Goal: Task Accomplishment & Management: Complete application form

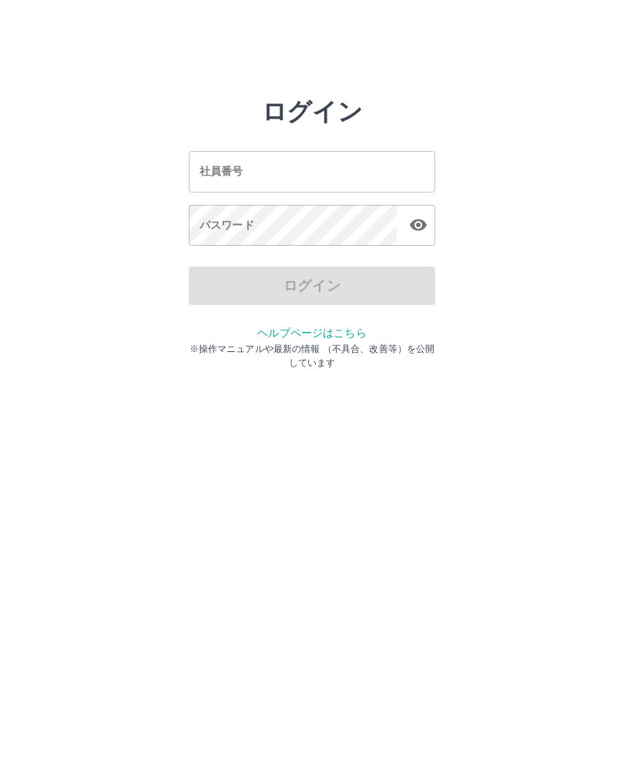
click at [308, 159] on input "社員番号" at bounding box center [312, 171] width 247 height 41
type input "*******"
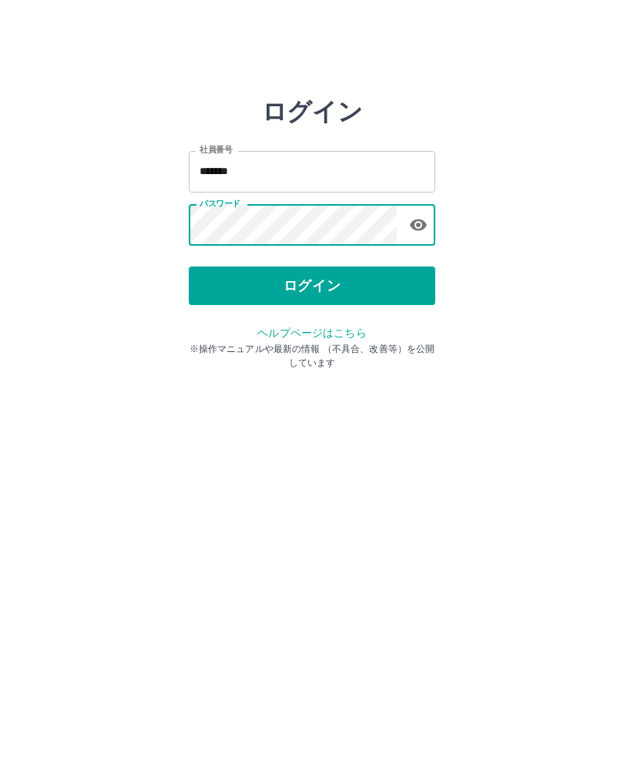
click at [401, 282] on button "ログイン" at bounding box center [312, 286] width 247 height 39
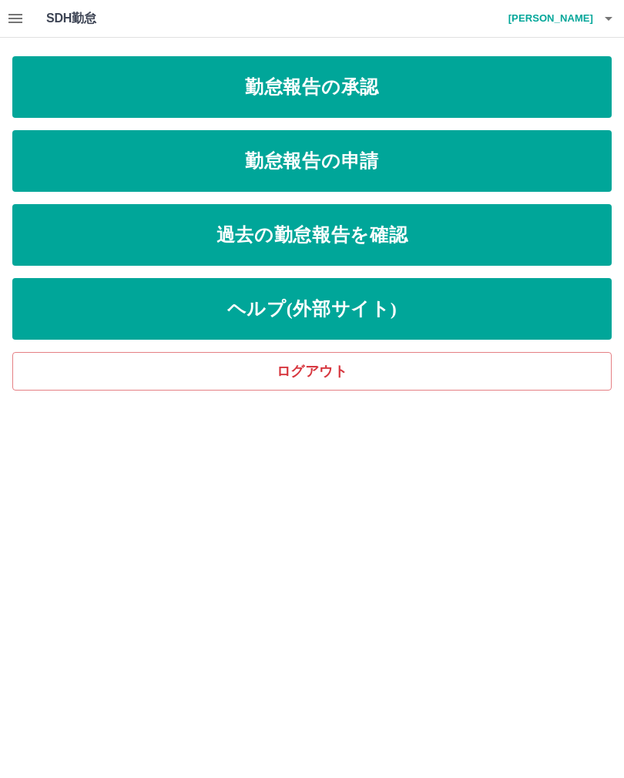
click at [459, 84] on link "勤怠報告の承認" at bounding box center [311, 87] width 599 height 62
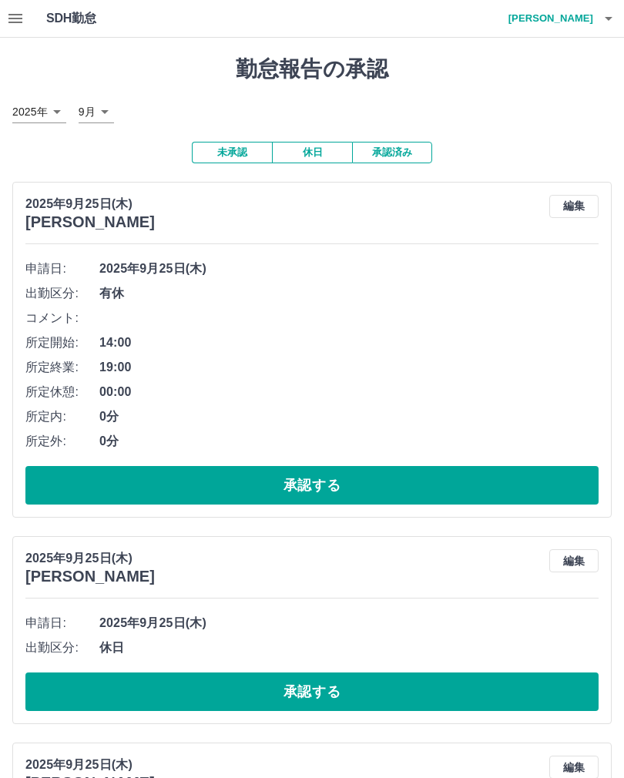
click at [318, 488] on button "承認する" at bounding box center [311, 485] width 573 height 39
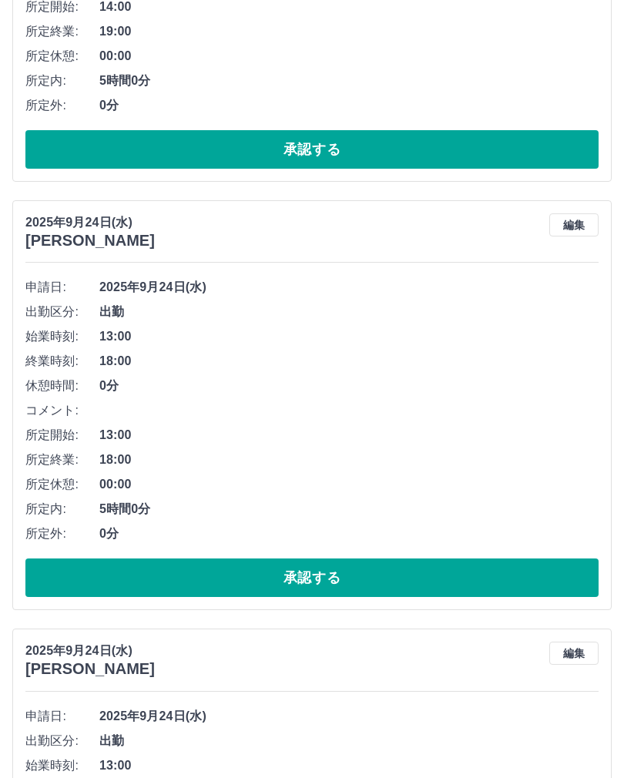
scroll to position [1251, 0]
click at [309, 563] on button "承認する" at bounding box center [311, 578] width 573 height 39
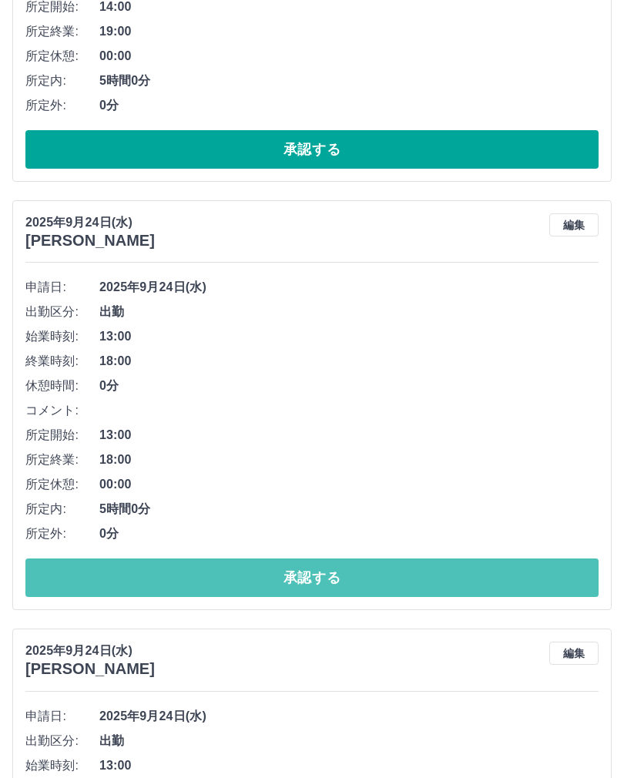
click at [293, 569] on button "承認する" at bounding box center [311, 578] width 573 height 39
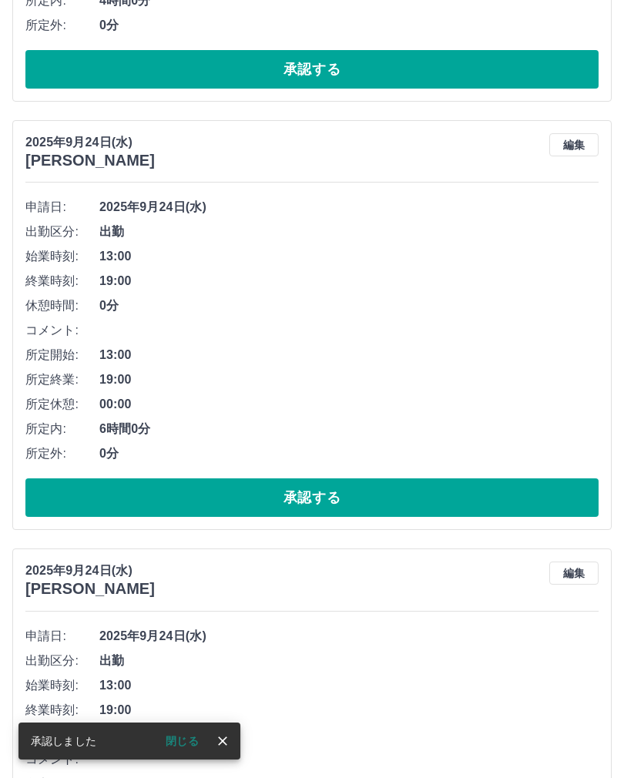
scroll to position [2395, 0]
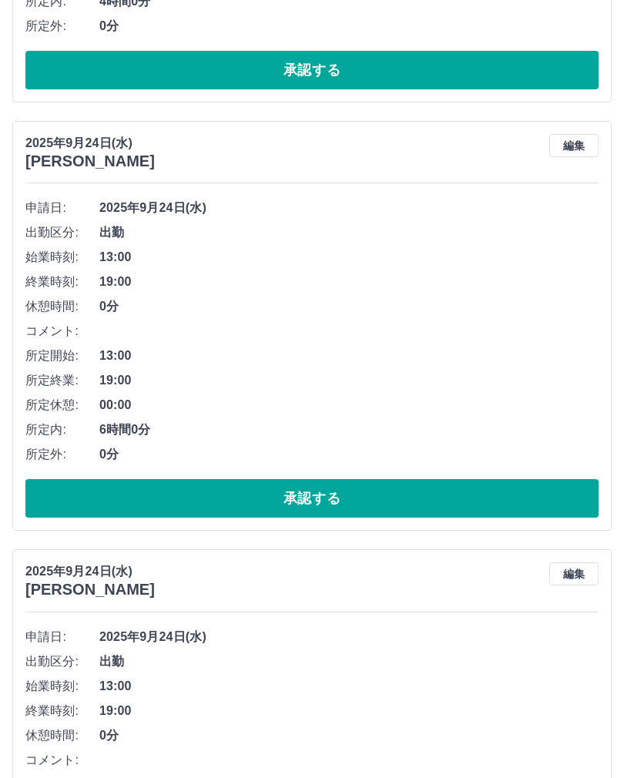
click at [296, 482] on button "承認する" at bounding box center [311, 498] width 573 height 39
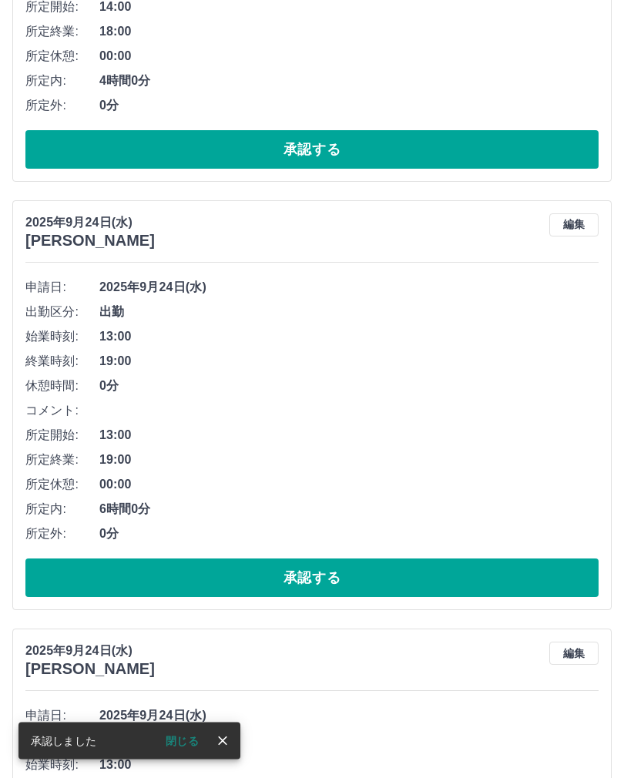
scroll to position [3174, 0]
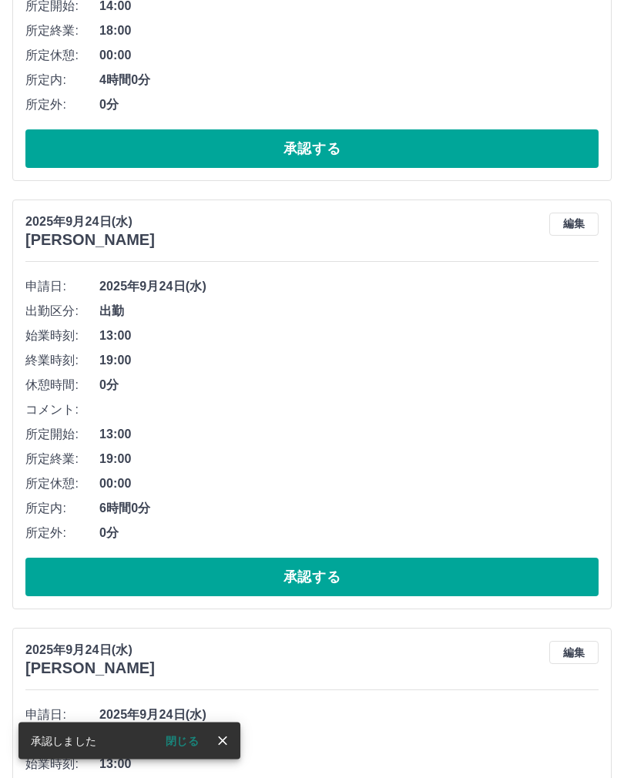
click at [334, 569] on button "承認する" at bounding box center [311, 578] width 573 height 39
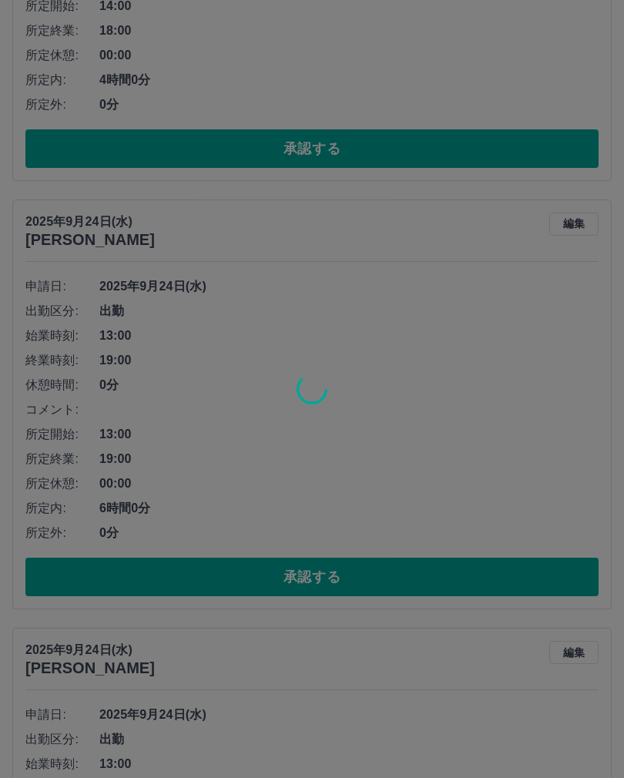
click at [441, 710] on div at bounding box center [312, 389] width 624 height 778
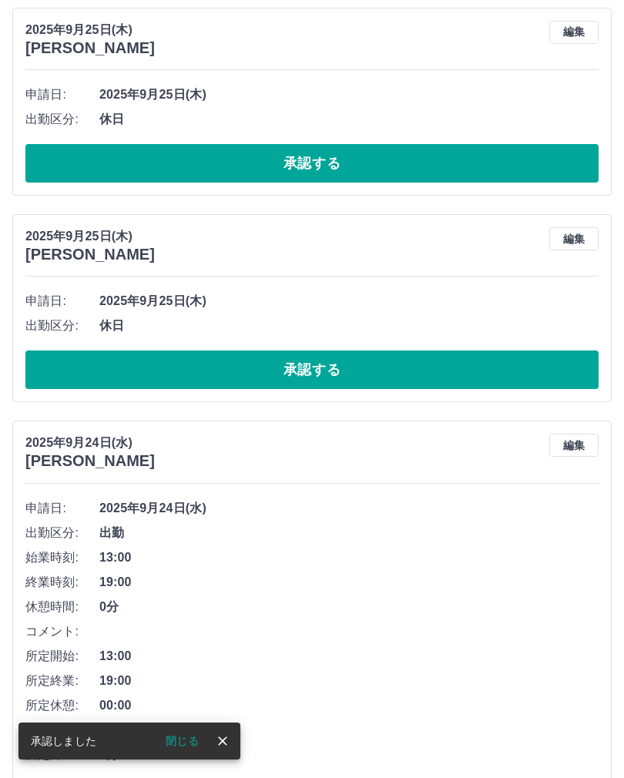
scroll to position [0, 0]
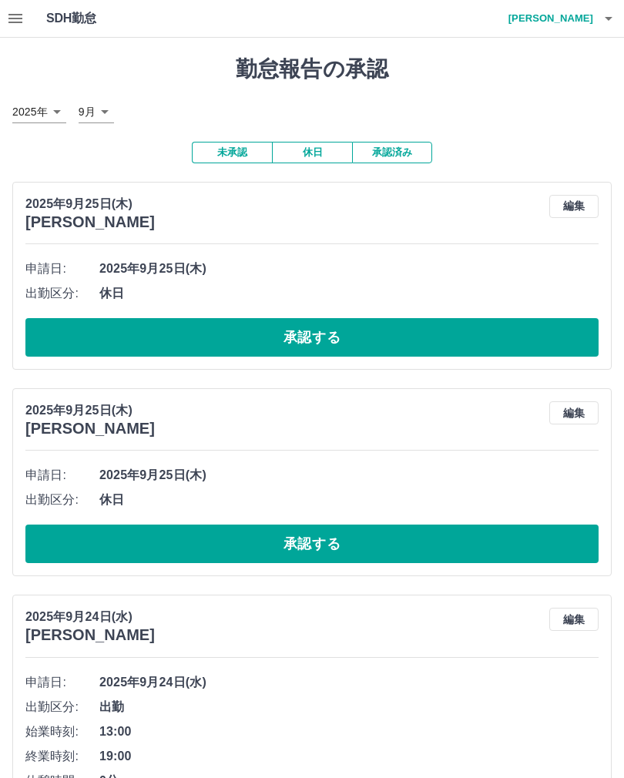
click at [568, 35] on h4 "久米川　香" at bounding box center [547, 18] width 92 height 37
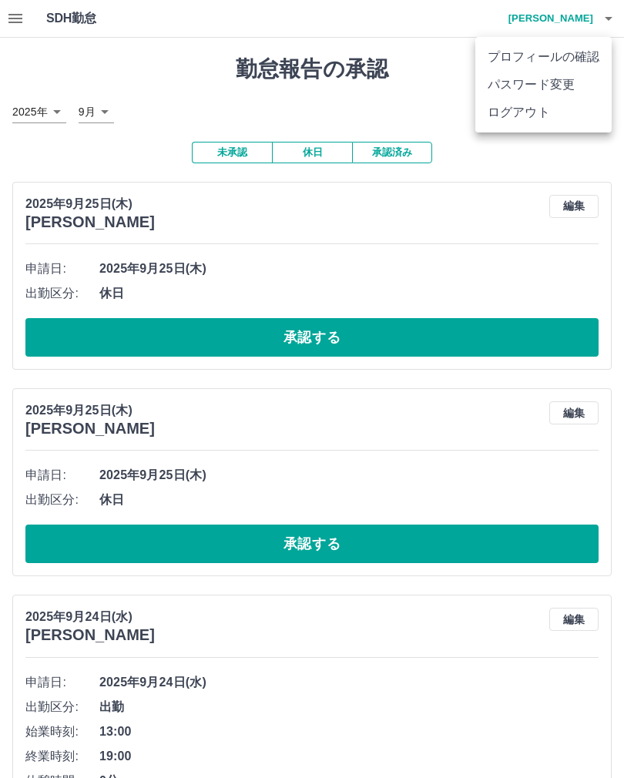
click at [541, 119] on li "ログアウト" at bounding box center [543, 113] width 136 height 28
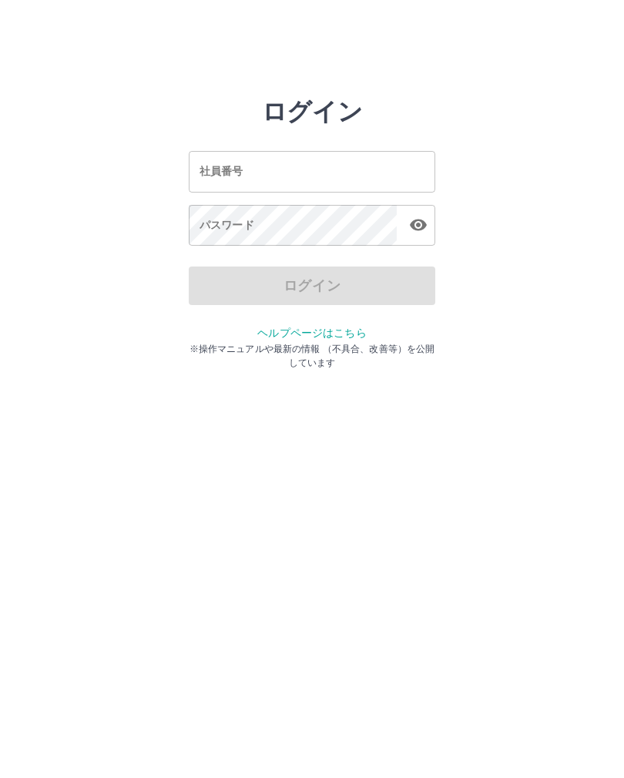
click at [325, 173] on input "社員番号" at bounding box center [312, 171] width 247 height 41
type input "*******"
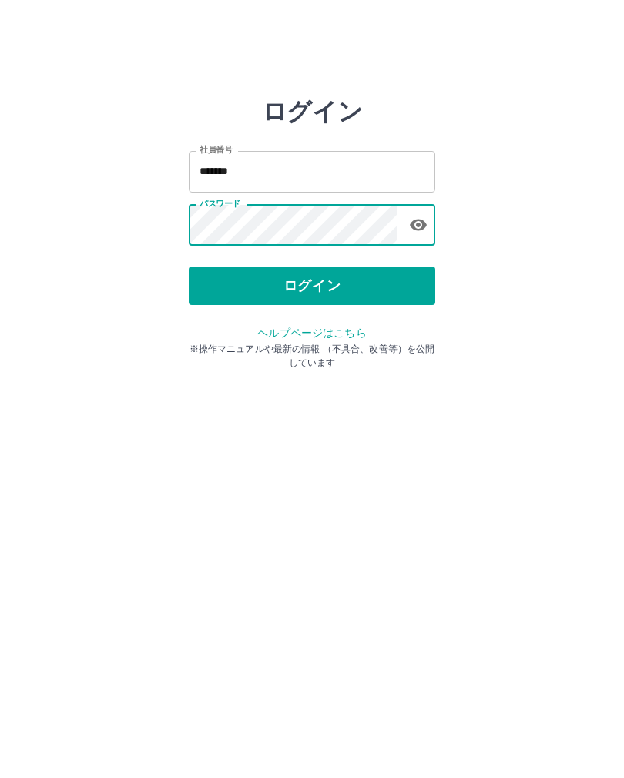
click at [344, 285] on button "ログイン" at bounding box center [312, 286] width 247 height 39
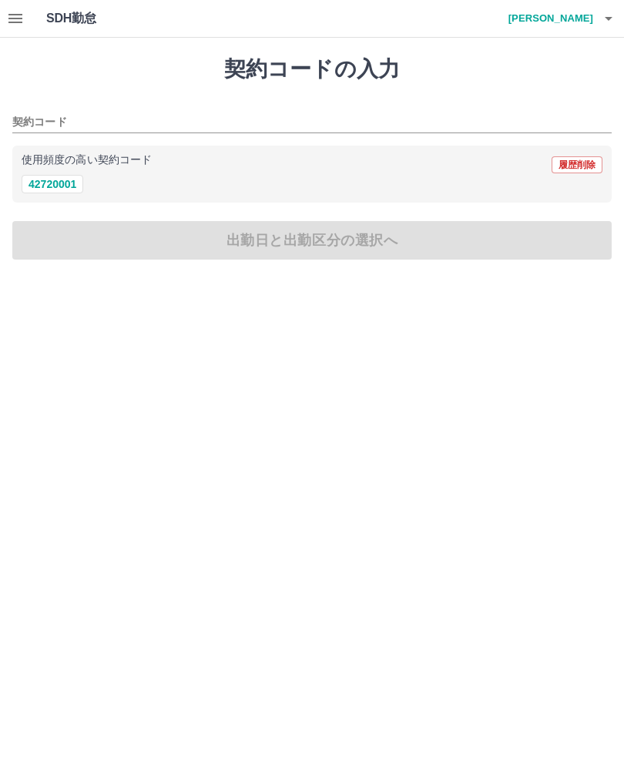
click at [46, 192] on button "42720001" at bounding box center [53, 184] width 62 height 18
type input "********"
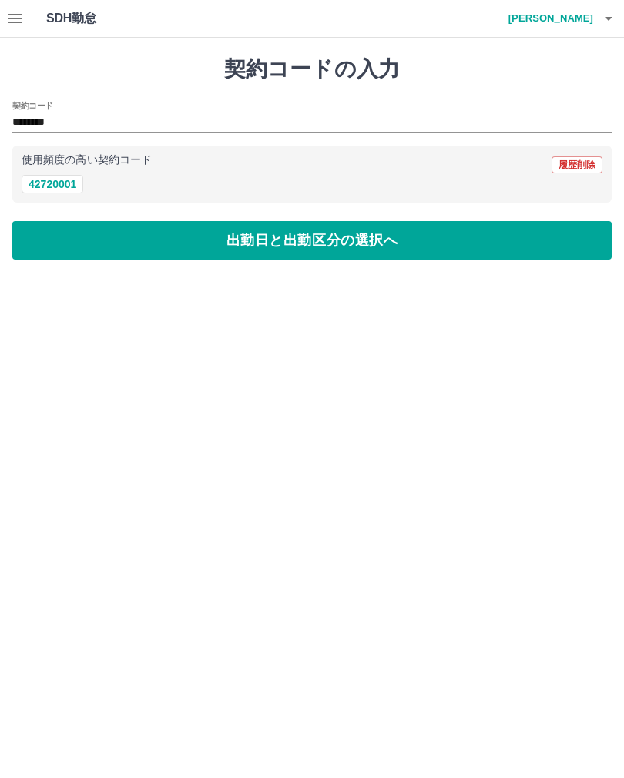
click at [364, 256] on button "出勤日と出勤区分の選択へ" at bounding box center [311, 240] width 599 height 39
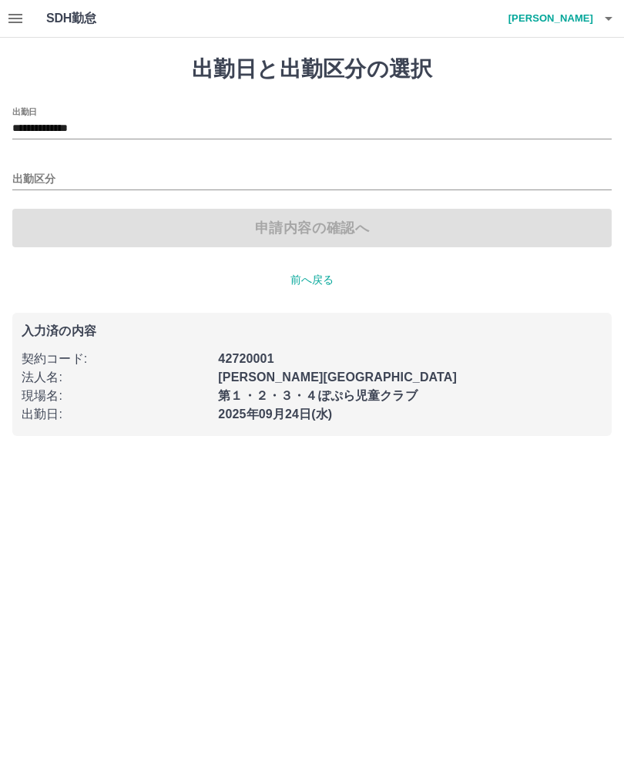
click at [74, 123] on input "**********" at bounding box center [311, 128] width 599 height 19
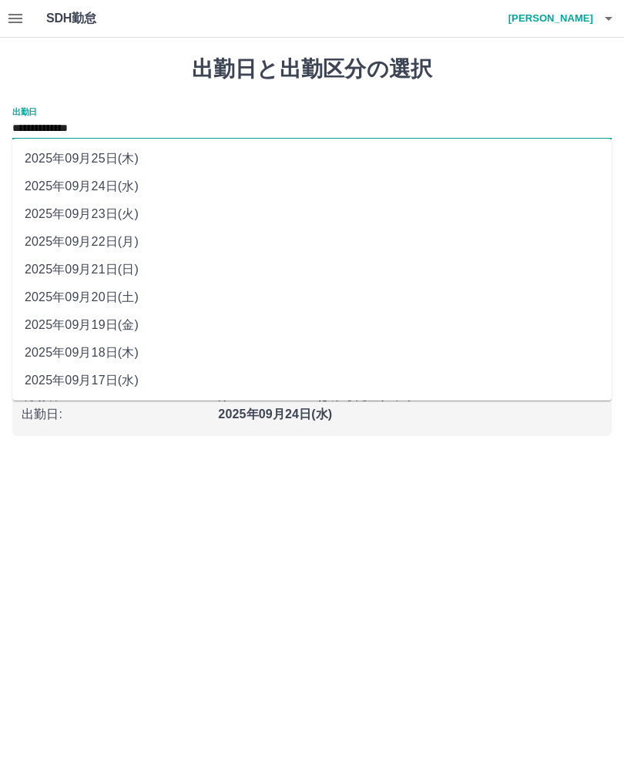
click at [185, 119] on input "**********" at bounding box center [311, 128] width 599 height 19
click at [108, 183] on li "2025年09月24日(水)" at bounding box center [311, 187] width 599 height 28
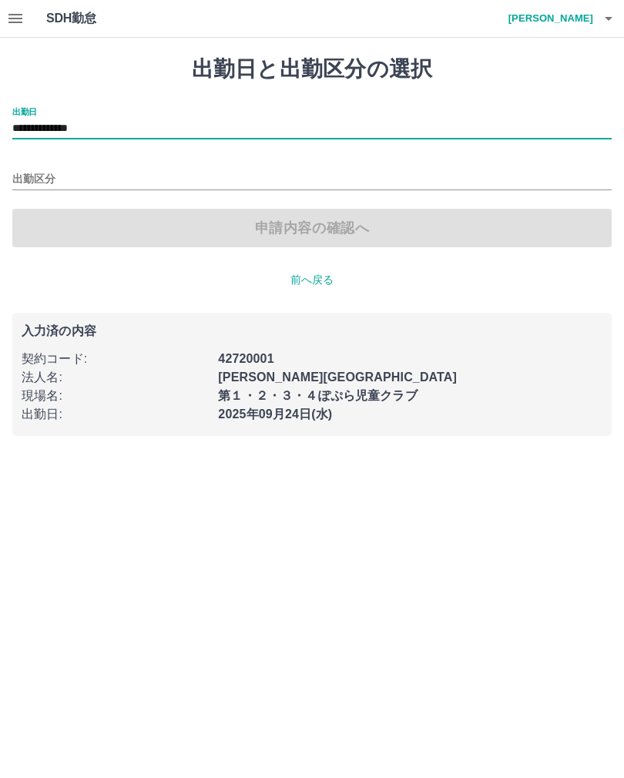
click at [62, 181] on input "出勤区分" at bounding box center [311, 179] width 599 height 19
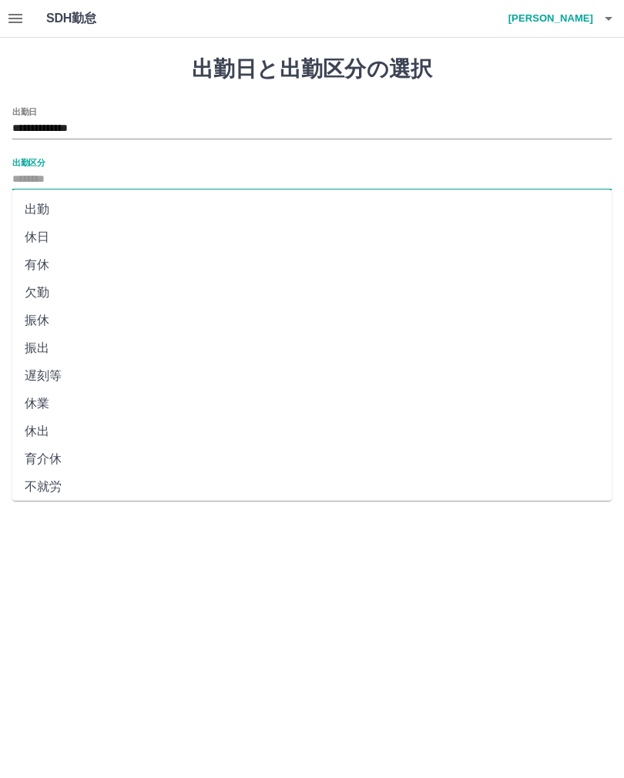
click at [79, 243] on li "休日" at bounding box center [311, 237] width 599 height 28
type input "**"
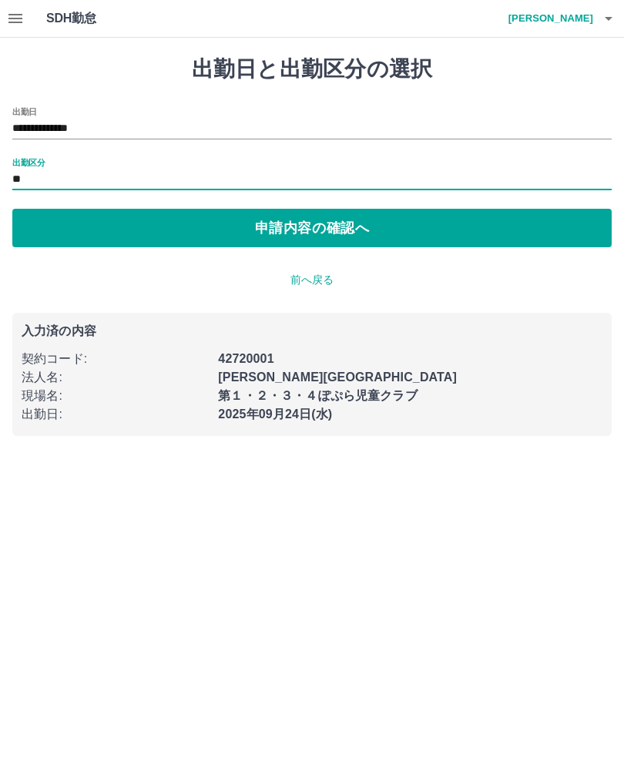
click at [302, 229] on button "申請内容の確認へ" at bounding box center [311, 228] width 599 height 39
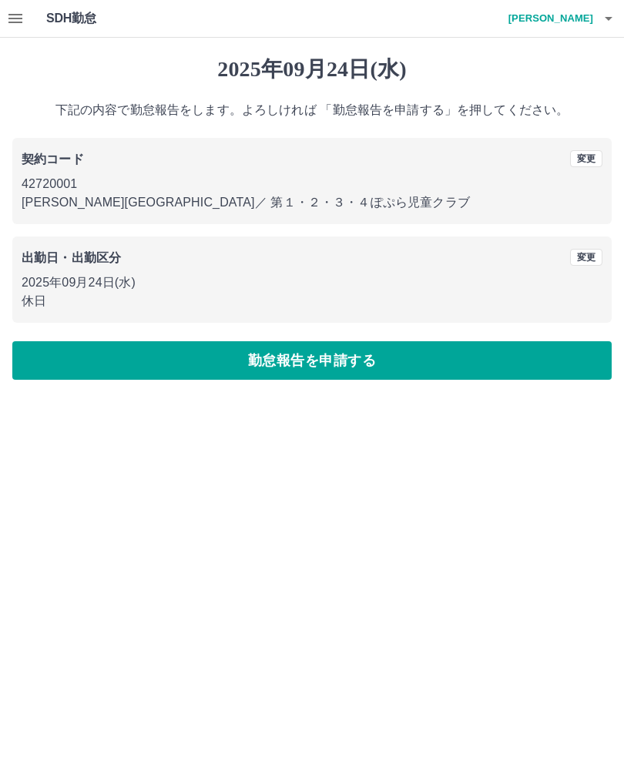
click at [323, 371] on button "勤怠報告を申請する" at bounding box center [311, 360] width 599 height 39
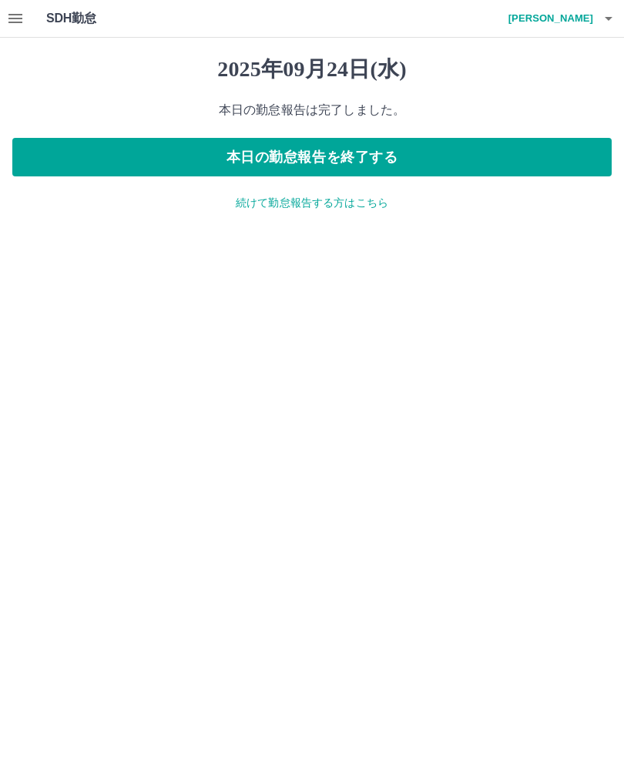
click at [596, 10] on button "button" at bounding box center [608, 18] width 31 height 37
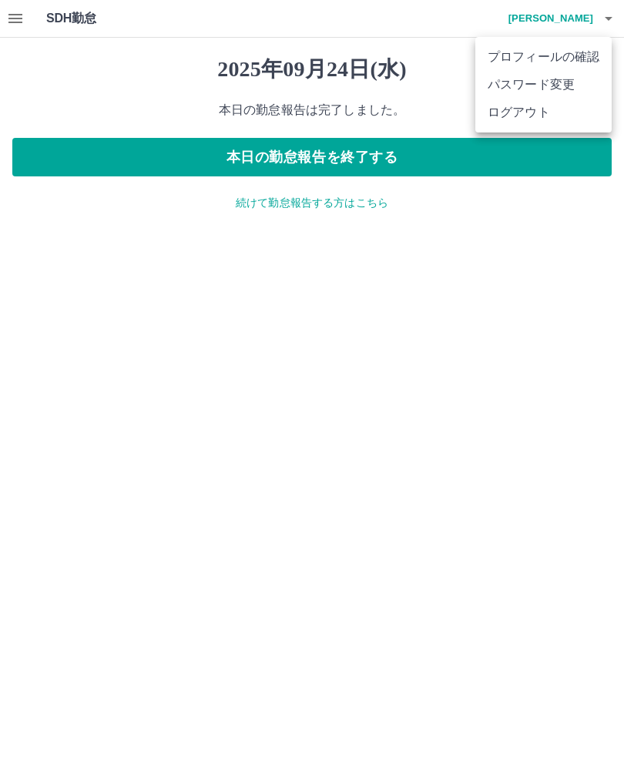
click at [539, 123] on li "ログアウト" at bounding box center [543, 113] width 136 height 28
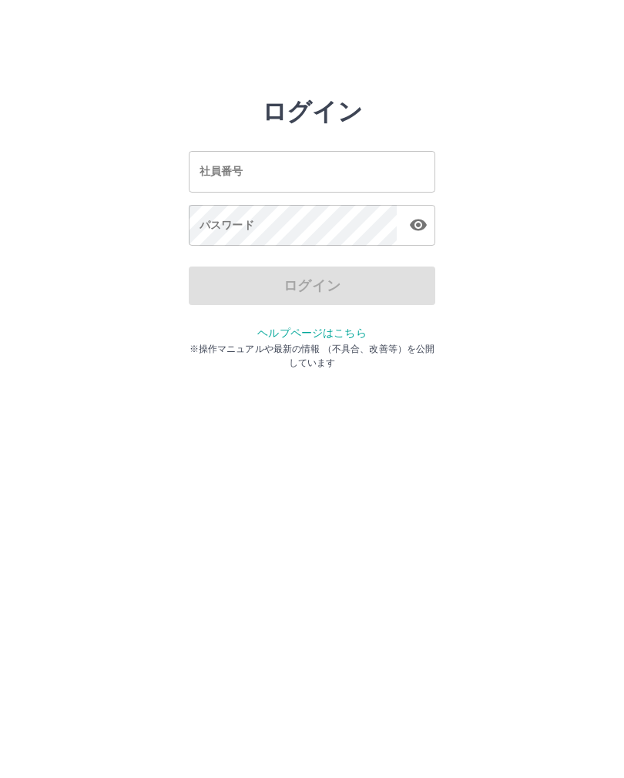
click at [295, 166] on input "社員番号" at bounding box center [312, 171] width 247 height 41
type input "*******"
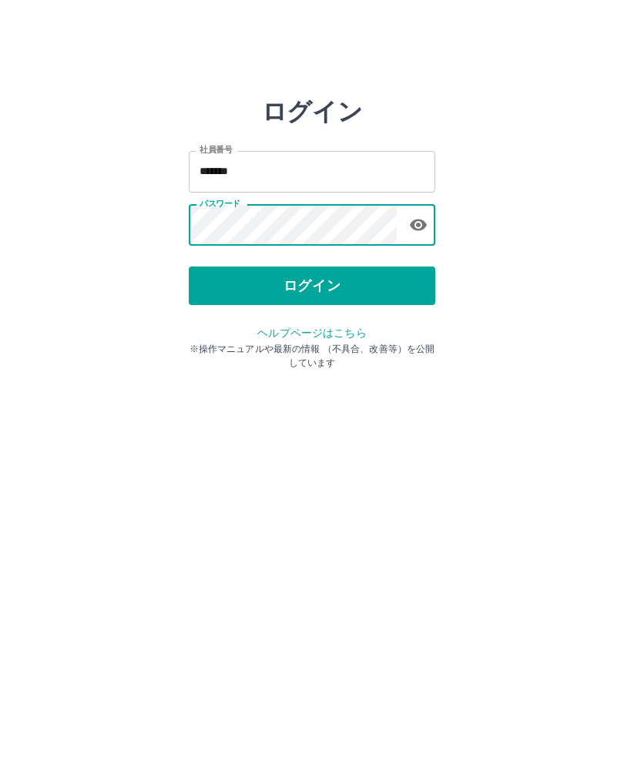
click at [334, 277] on button "ログイン" at bounding box center [312, 286] width 247 height 39
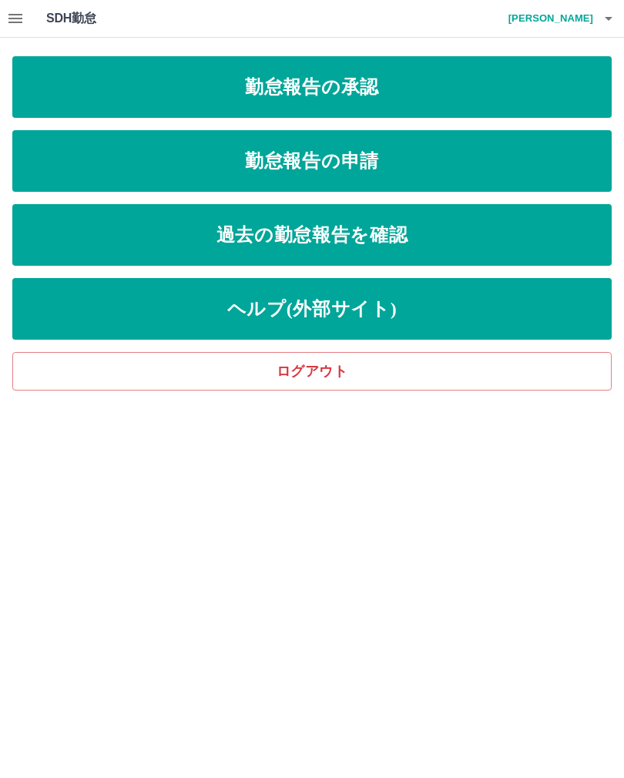
click at [390, 92] on link "勤怠報告の承認" at bounding box center [311, 87] width 599 height 62
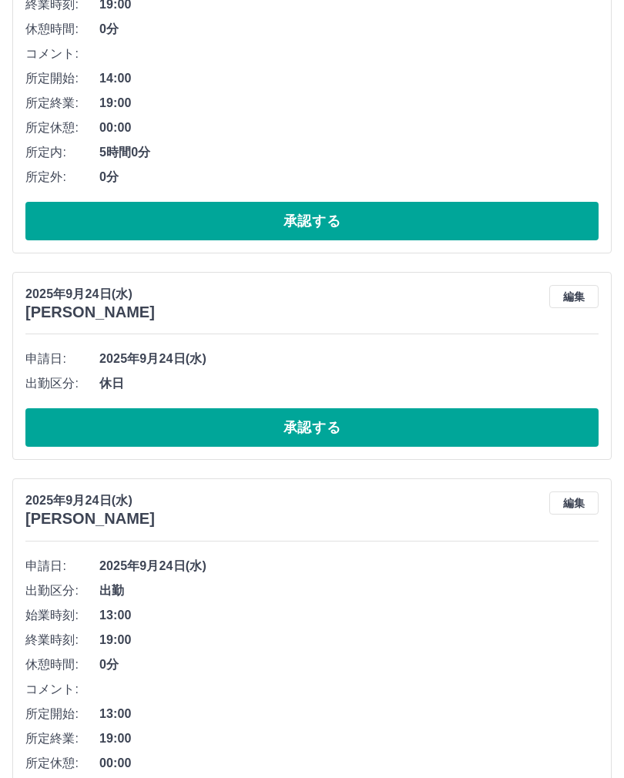
scroll to position [1183, 0]
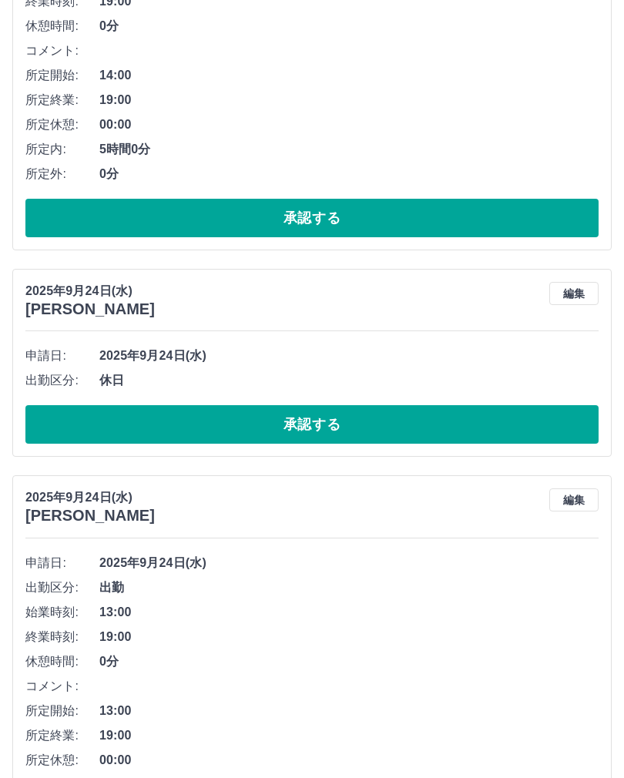
click at [269, 415] on button "承認する" at bounding box center [311, 425] width 573 height 39
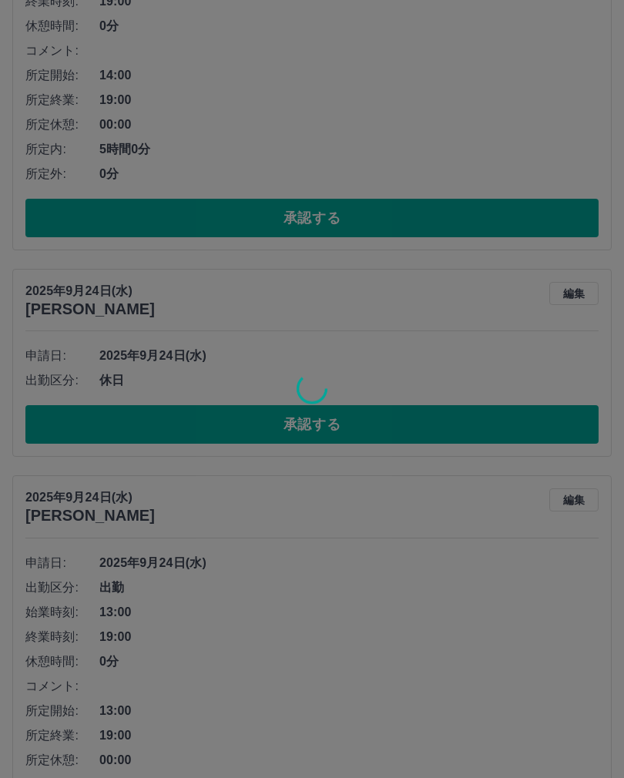
scroll to position [1183, 0]
